Goal: Obtain resource: Obtain resource

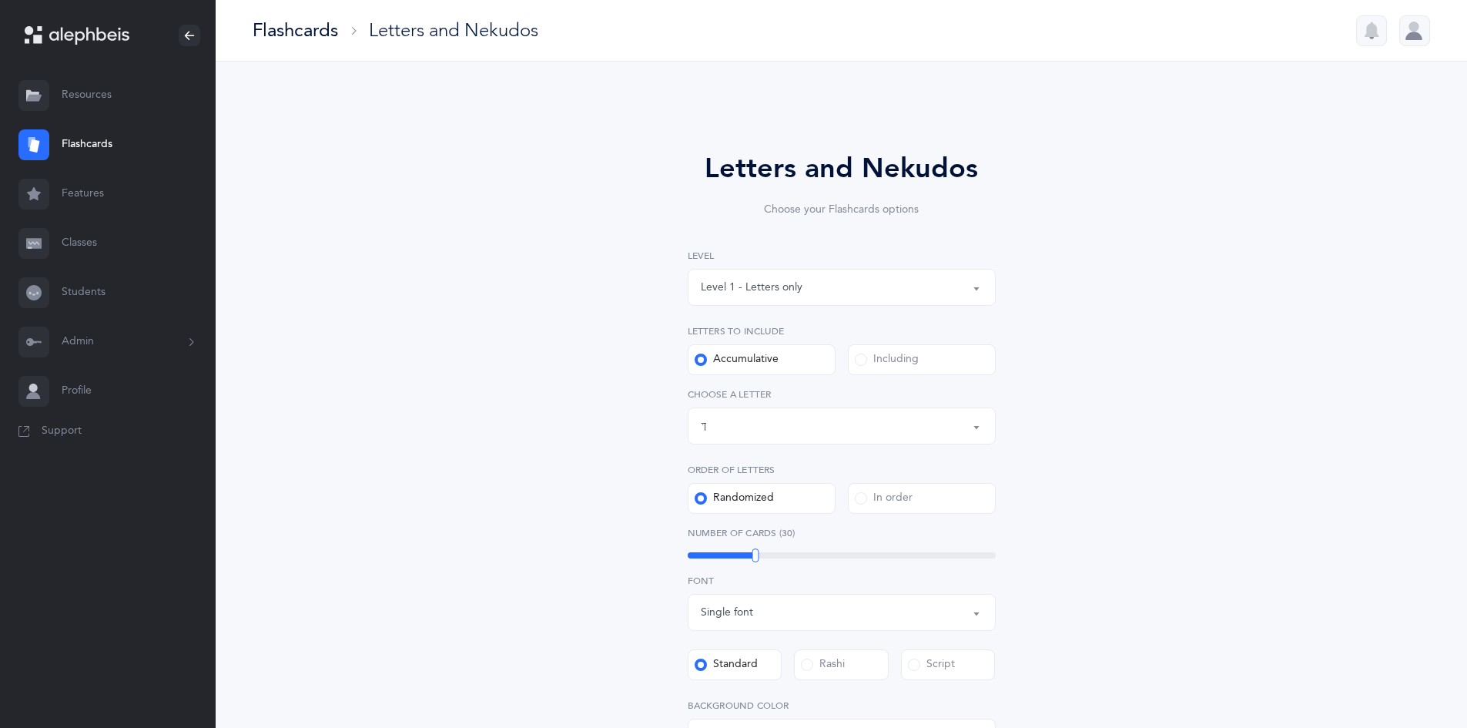
select select "83"
select select "single"
drag, startPoint x: 400, startPoint y: 540, endPoint x: 398, endPoint y: 527, distance: 12.5
click at [398, 532] on div "Letters and Nekudos Choose your Flashcards options Level 1 - Letters only Level…" at bounding box center [841, 573] width 1251 height 1023
click at [95, 94] on link "Resources" at bounding box center [108, 95] width 216 height 49
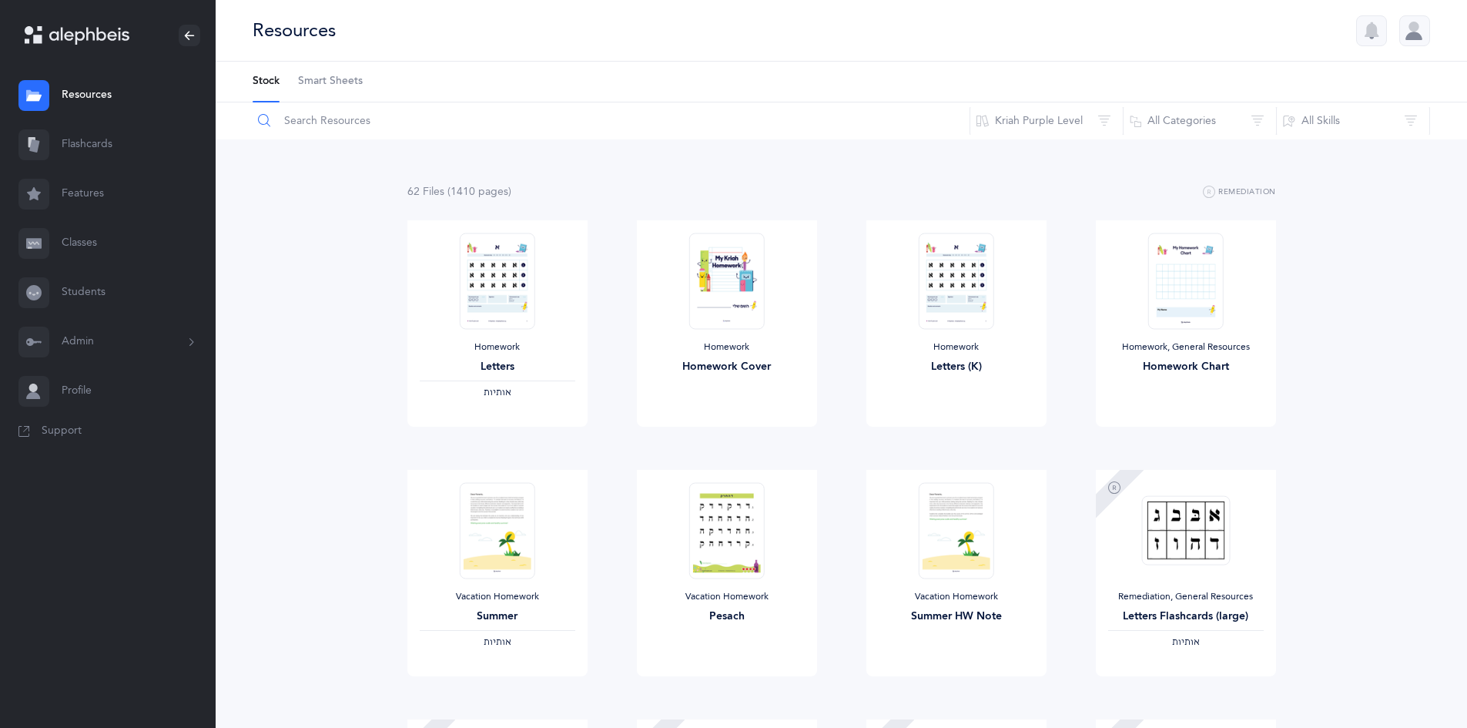
click at [433, 131] on input "text" at bounding box center [611, 120] width 718 height 37
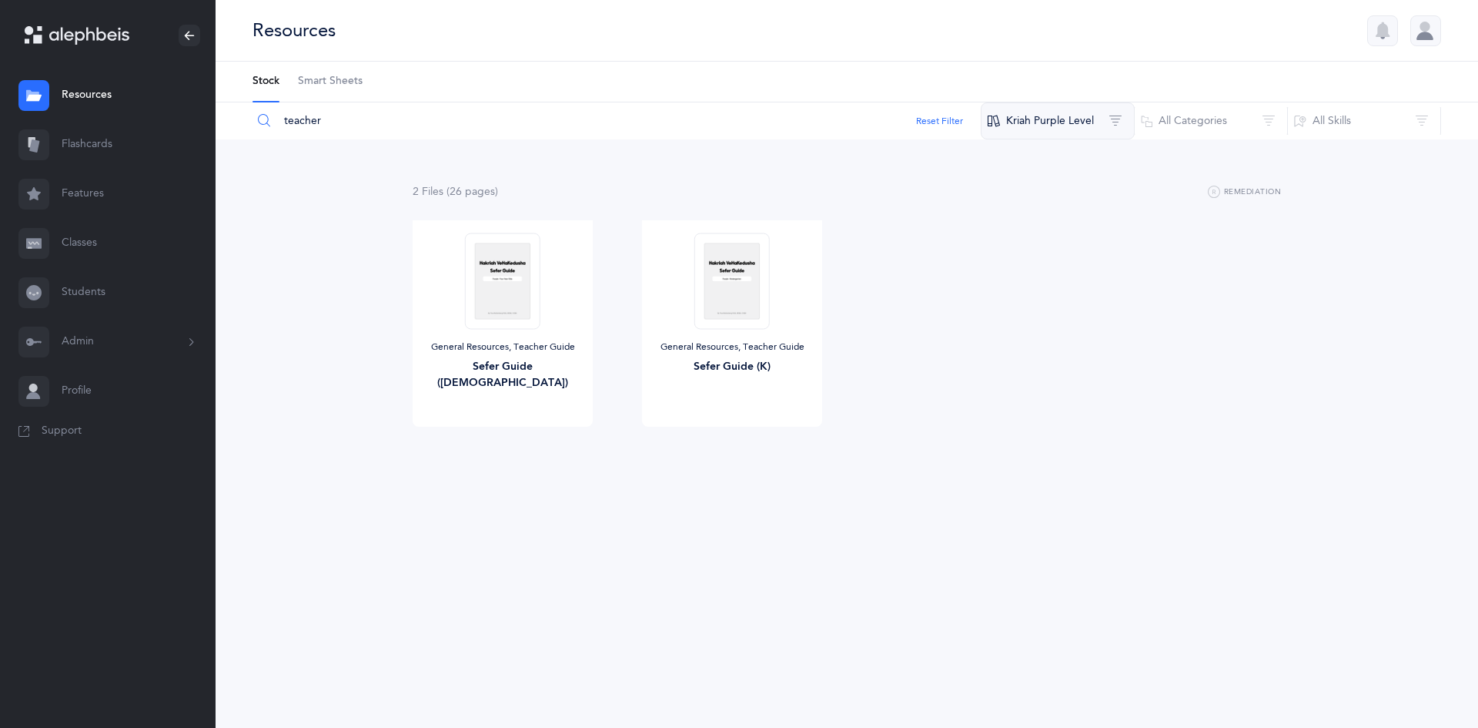
type input "teacher"
click at [1025, 112] on button "Kriah Purple Level" at bounding box center [1058, 120] width 154 height 37
click at [1047, 252] on button "Kriah Pink Level" at bounding box center [1054, 245] width 156 height 31
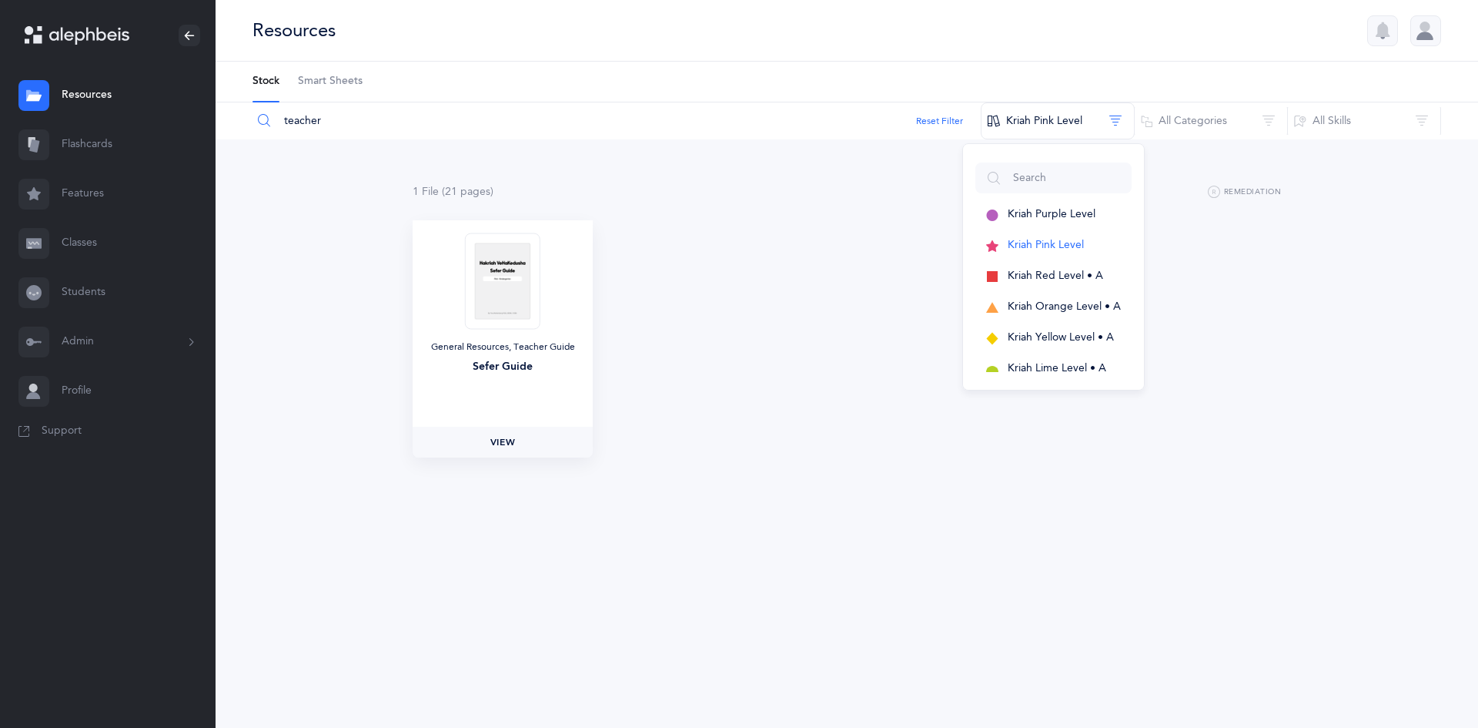
click at [497, 447] on span "View" at bounding box center [502, 442] width 25 height 14
click at [92, 95] on link "Resources" at bounding box center [108, 95] width 216 height 49
drag, startPoint x: 343, startPoint y: 125, endPoint x: 256, endPoint y: 135, distance: 87.5
click at [256, 135] on input "teacher" at bounding box center [617, 120] width 730 height 37
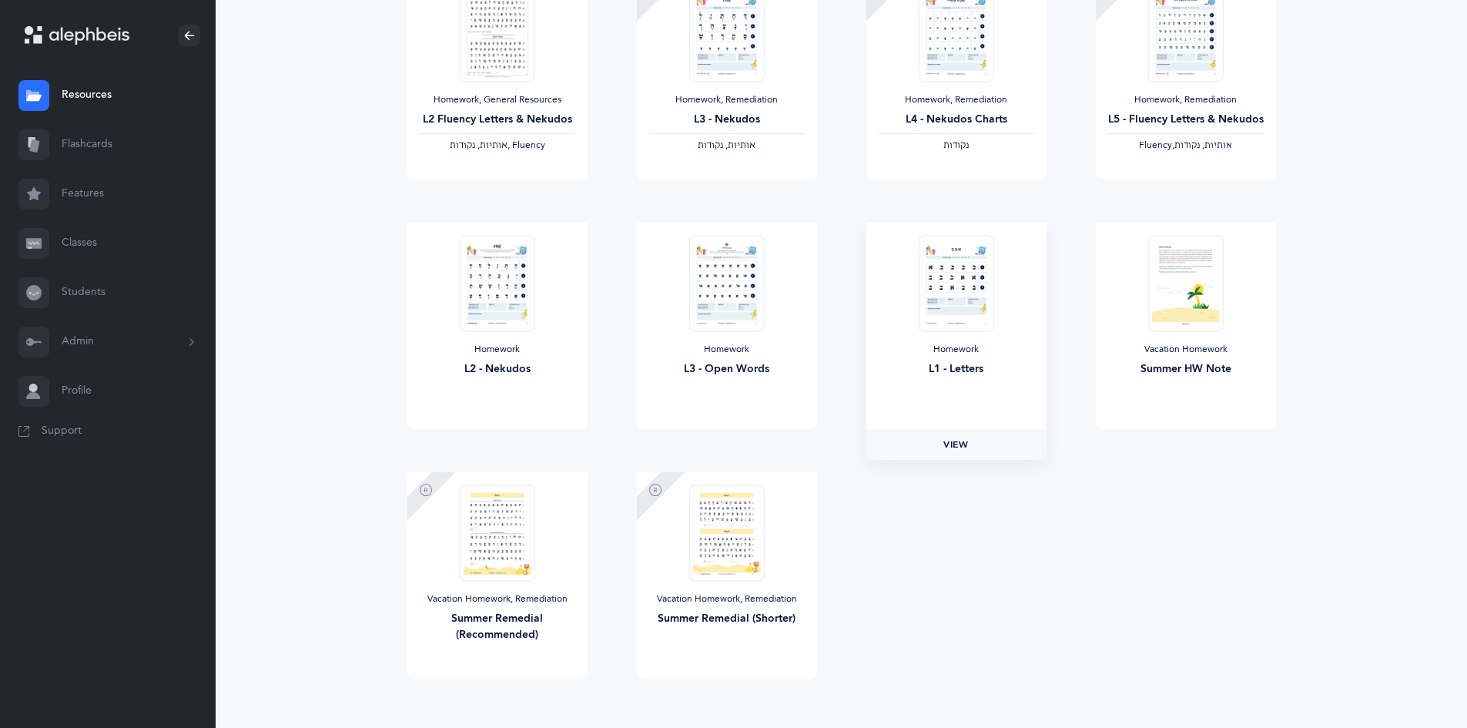
scroll to position [462, 0]
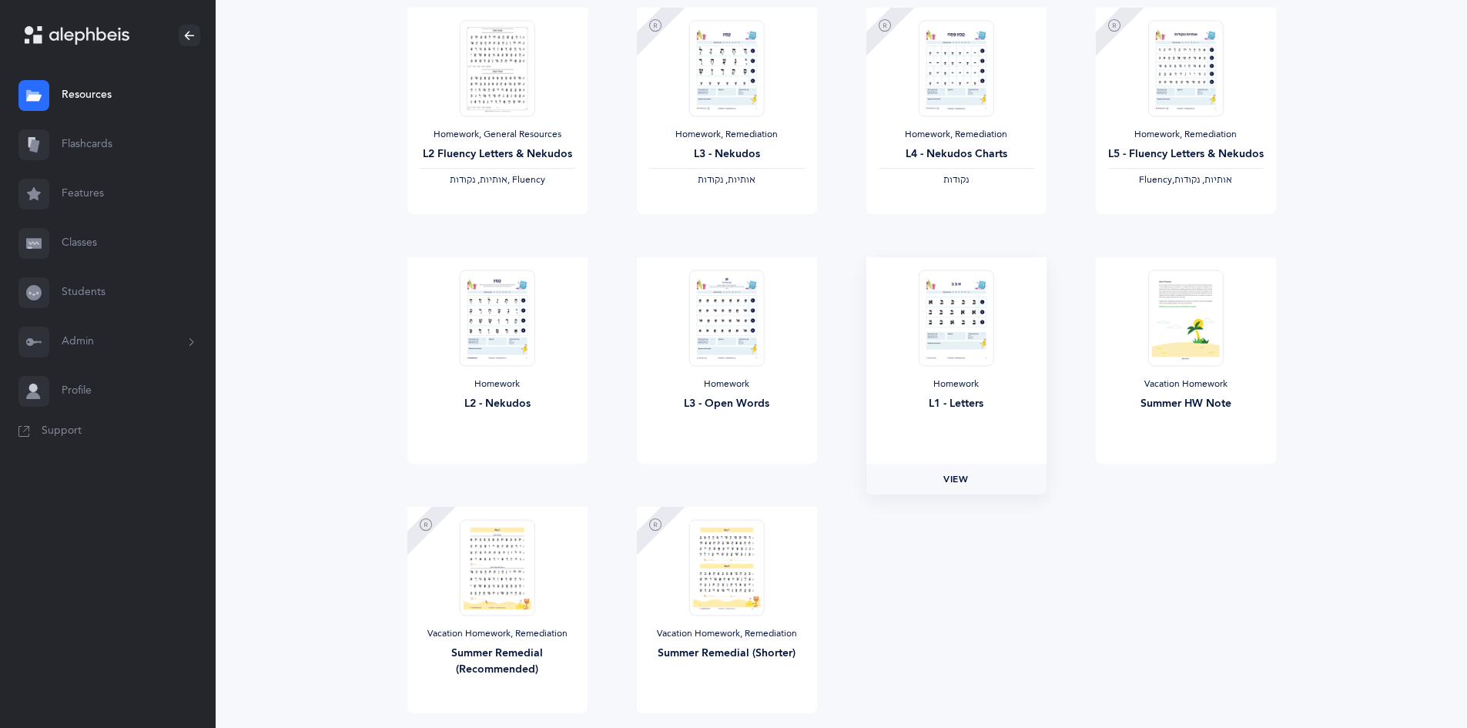
type input "home"
click at [942, 488] on link "View" at bounding box center [956, 478] width 180 height 31
